Goal: Book appointment/travel/reservation

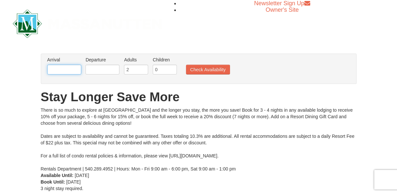
click at [69, 68] on input "text" at bounding box center [64, 70] width 34 height 10
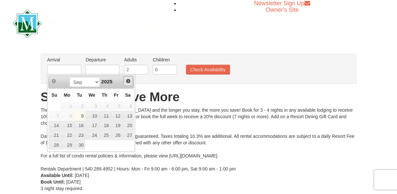
click at [128, 81] on span "Next" at bounding box center [128, 80] width 5 height 5
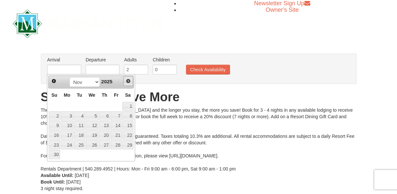
click at [128, 81] on span "Next" at bounding box center [128, 80] width 5 height 5
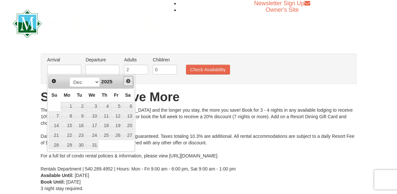
click at [128, 81] on span "Next" at bounding box center [128, 80] width 5 height 5
click at [109, 124] on link "15" at bounding box center [104, 125] width 11 height 9
type input "[DATE]"
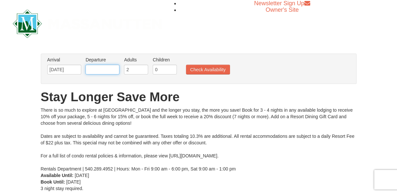
click at [109, 70] on input "text" at bounding box center [102, 70] width 34 height 10
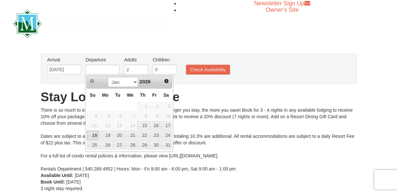
click at [92, 134] on link "18" at bounding box center [92, 135] width 11 height 9
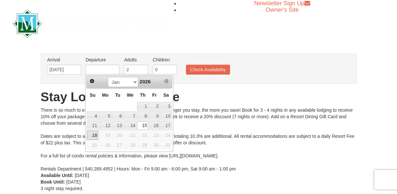
type input "[DATE]"
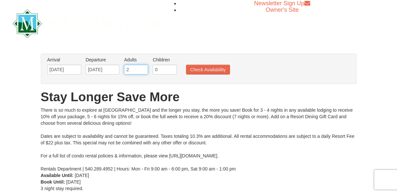
click at [131, 66] on input "2" at bounding box center [136, 70] width 24 height 10
click at [142, 67] on input "3" at bounding box center [136, 70] width 24 height 10
click at [142, 67] on input "4" at bounding box center [136, 70] width 24 height 10
click at [142, 67] on input "5" at bounding box center [136, 70] width 24 height 10
click at [142, 67] on input "6" at bounding box center [136, 70] width 24 height 10
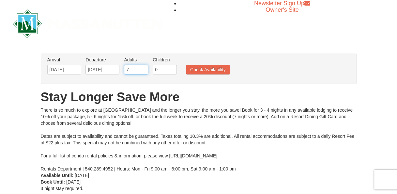
click at [142, 67] on input "7" at bounding box center [136, 70] width 24 height 10
click at [142, 67] on input "8" at bounding box center [136, 70] width 24 height 10
click at [142, 67] on input "9" at bounding box center [136, 70] width 24 height 10
click at [142, 67] on input "10" at bounding box center [136, 70] width 24 height 10
type input "11"
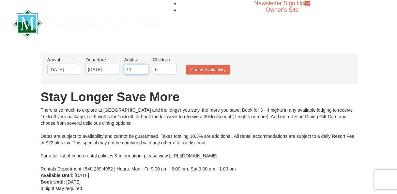
click at [142, 67] on input "11" at bounding box center [136, 70] width 24 height 10
click at [194, 69] on button "Check Availability" at bounding box center [208, 70] width 44 height 10
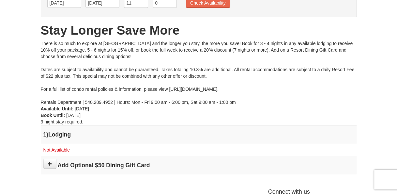
scroll to position [65, 0]
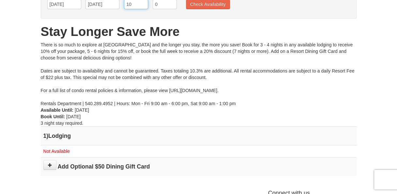
click at [143, 5] on input "10" at bounding box center [136, 4] width 24 height 10
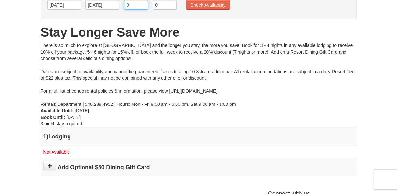
click at [143, 5] on input "9" at bounding box center [136, 5] width 24 height 10
click at [143, 5] on input "8" at bounding box center [136, 5] width 24 height 10
click at [143, 5] on input "7" at bounding box center [136, 5] width 24 height 10
type input "6"
click at [143, 5] on input "6" at bounding box center [136, 5] width 24 height 10
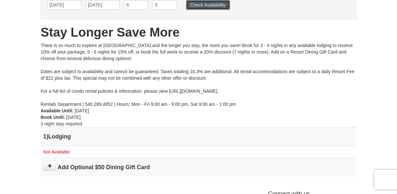
click at [209, 8] on button "Check Availability" at bounding box center [208, 5] width 44 height 10
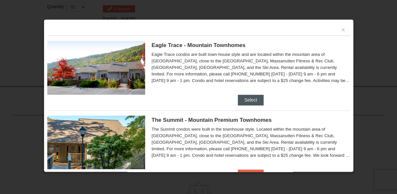
scroll to position [23, 0]
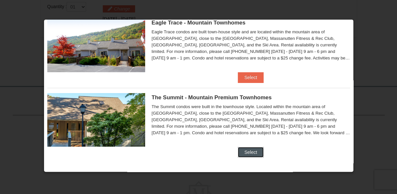
click at [248, 153] on button "Select" at bounding box center [251, 152] width 26 height 10
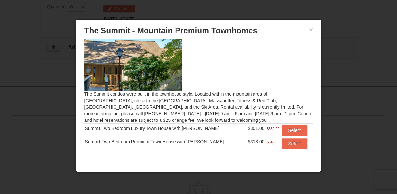
scroll to position [10, 0]
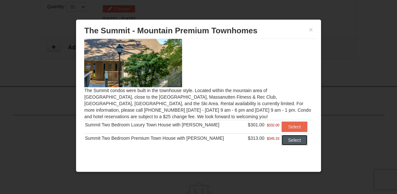
click at [282, 140] on button "Select" at bounding box center [295, 140] width 26 height 10
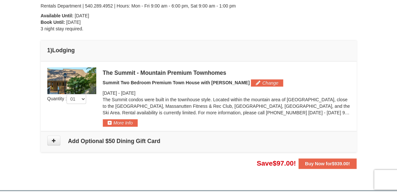
scroll to position [16, 0]
